Goal: Information Seeking & Learning: Find specific fact

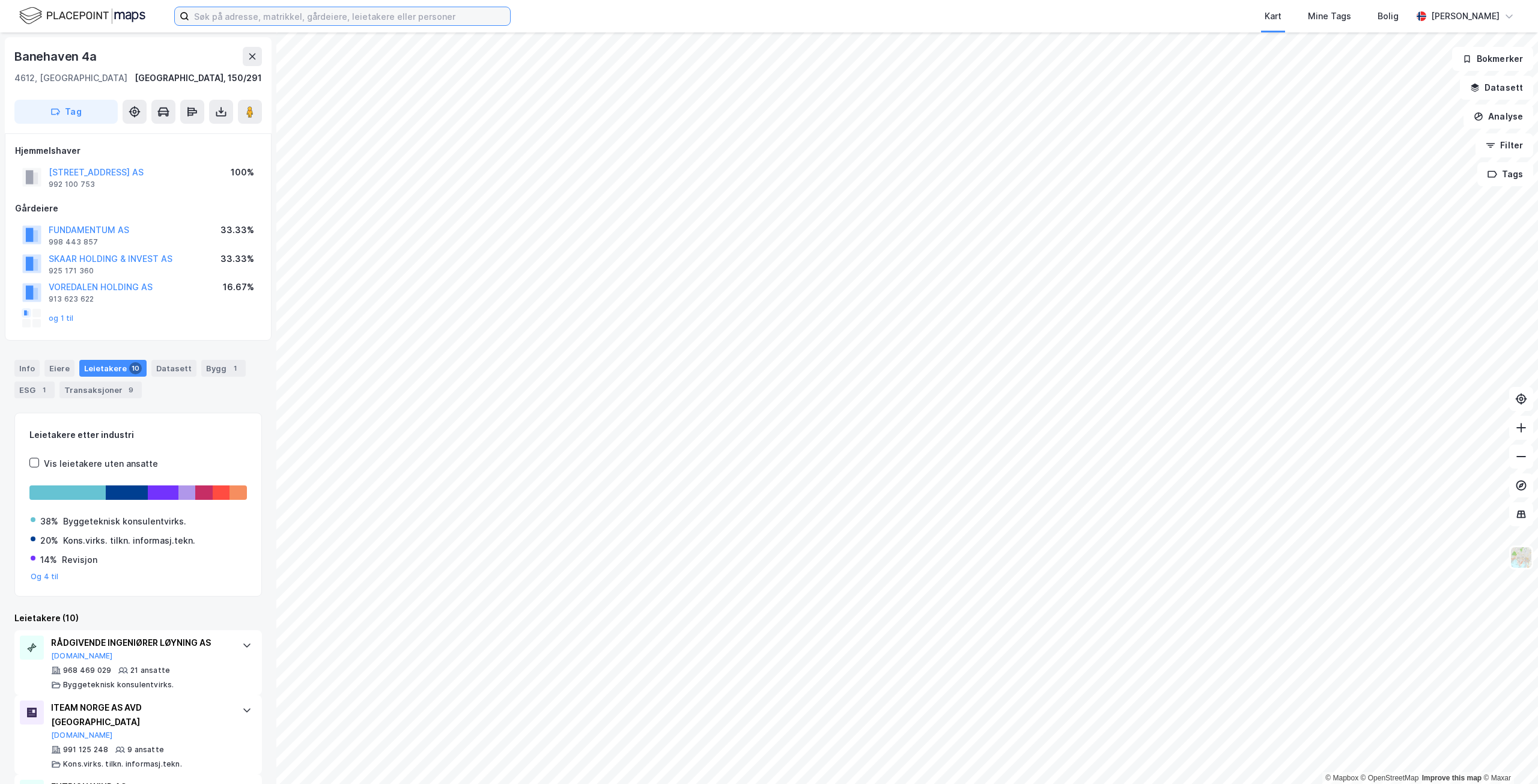
click at [227, 23] on input at bounding box center [350, 16] width 321 height 18
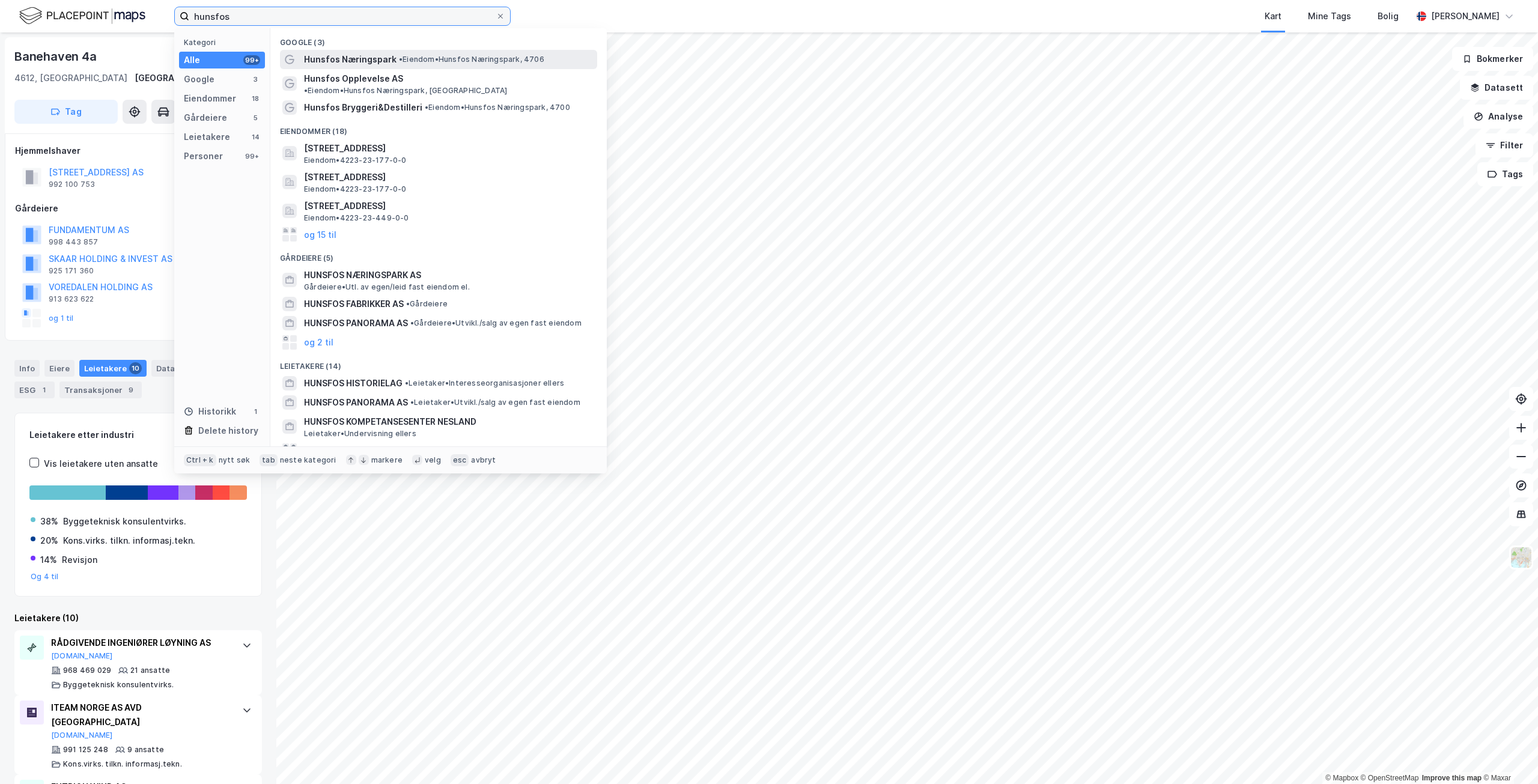
type input "hunsfos"
click at [512, 62] on span "• Eiendom • [GEOGRAPHIC_DATA], 4706" at bounding box center [471, 59] width 145 height 9
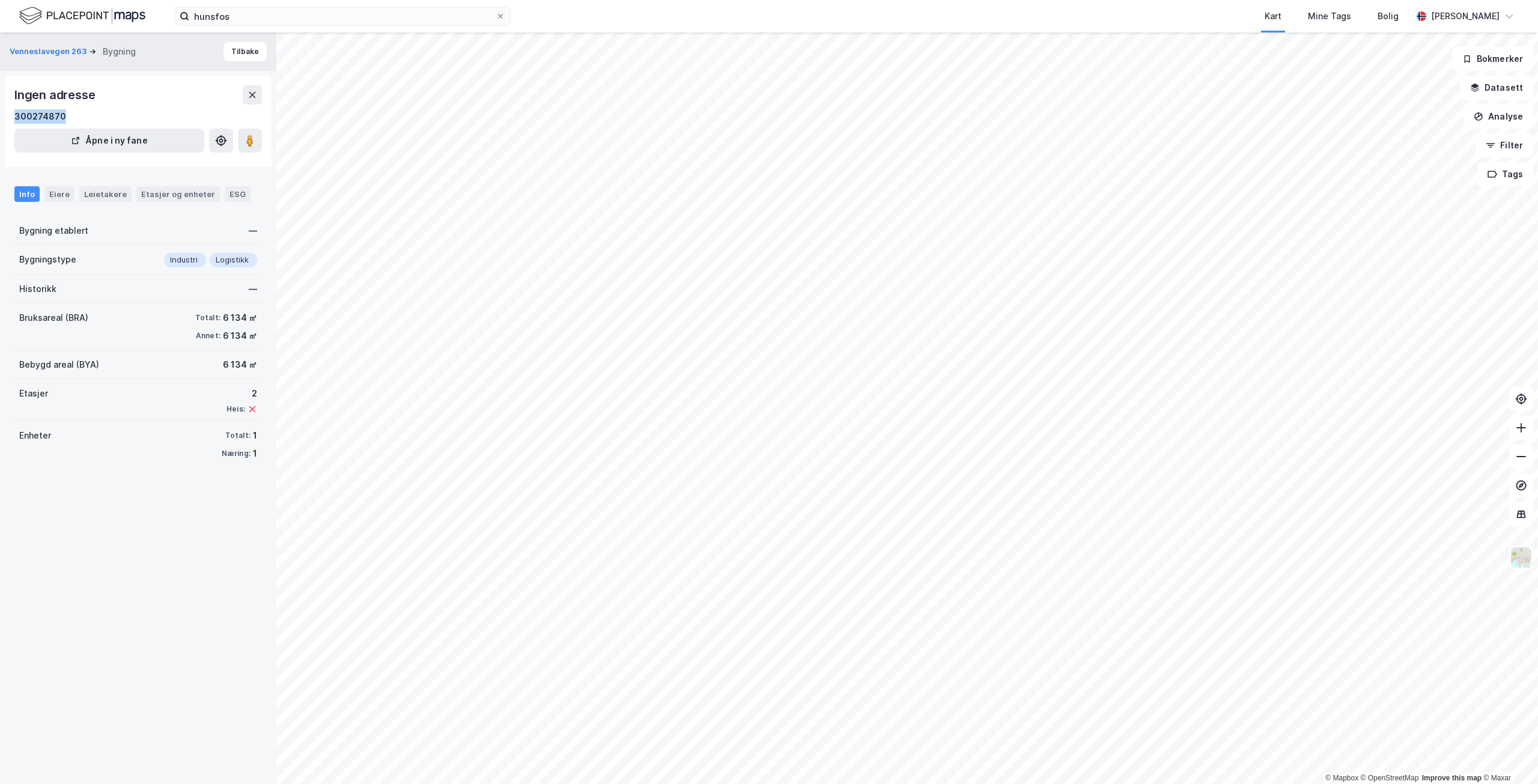
drag, startPoint x: 68, startPoint y: 119, endPoint x: 10, endPoint y: 113, distance: 58.3
click at [10, 113] on div "Ingen adresse 300274870 Åpne i ny fane" at bounding box center [138, 121] width 266 height 91
copy div "300274870"
click at [232, 50] on button "Tilbake" at bounding box center [245, 52] width 44 height 19
